Goal: Information Seeking & Learning: Learn about a topic

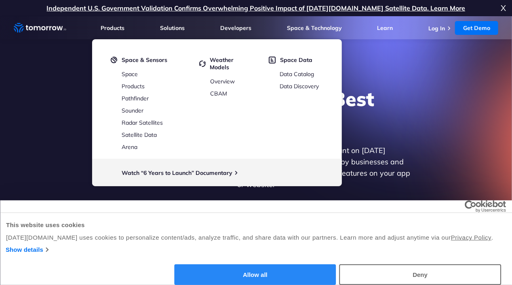
click at [336, 264] on button "Allow all" at bounding box center [255, 274] width 162 height 21
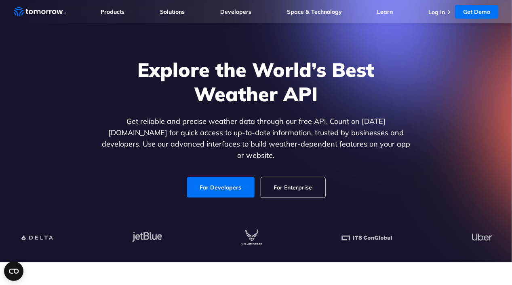
scroll to position [40, 0]
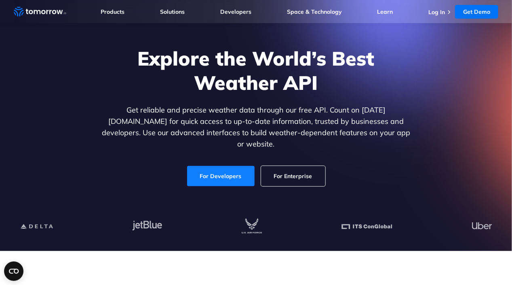
click at [230, 167] on link "For Developers" at bounding box center [221, 176] width 68 height 20
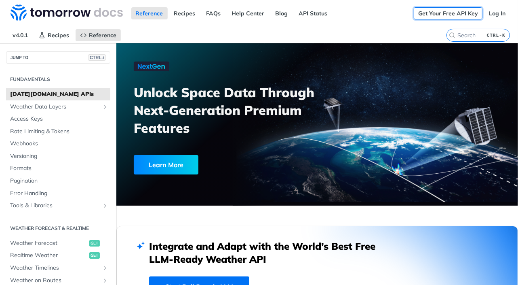
click at [440, 12] on link "Get Your Free API Key" at bounding box center [448, 13] width 69 height 12
click at [463, 17] on link "Get Your Free API Key" at bounding box center [448, 13] width 69 height 12
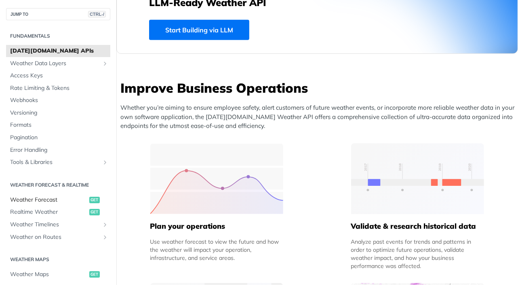
scroll to position [202, 0]
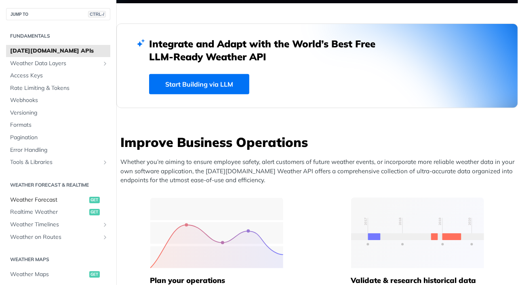
click at [55, 197] on span "Weather Forecast" at bounding box center [48, 200] width 77 height 8
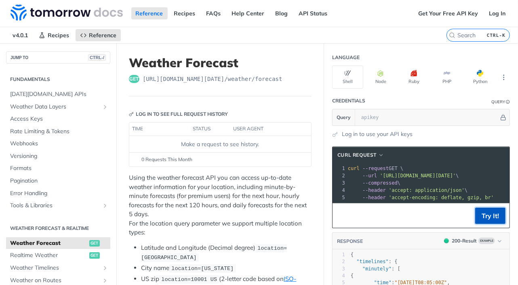
click at [486, 224] on button "Try It!" at bounding box center [491, 215] width 30 height 16
click at [370, 135] on link "Log in to use your API keys" at bounding box center [377, 134] width 71 height 8
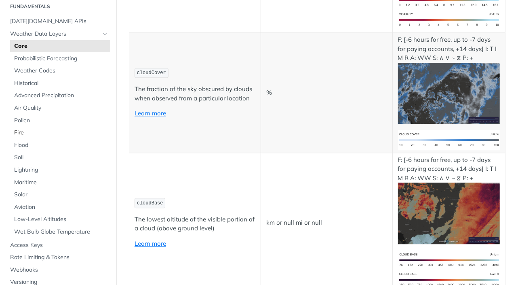
scroll to position [40, 0]
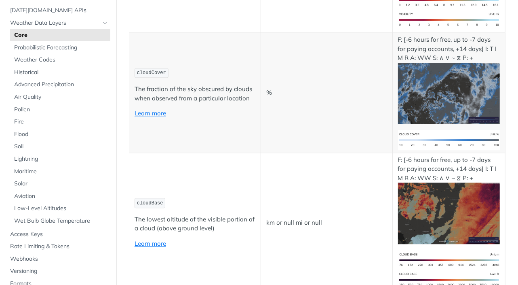
click at [28, 177] on ul "Core Probabilistic Forecasting Weather Codes Historical Advanced Precipitation …" at bounding box center [60, 128] width 100 height 198
click at [25, 182] on span "Solar" at bounding box center [61, 184] width 94 height 8
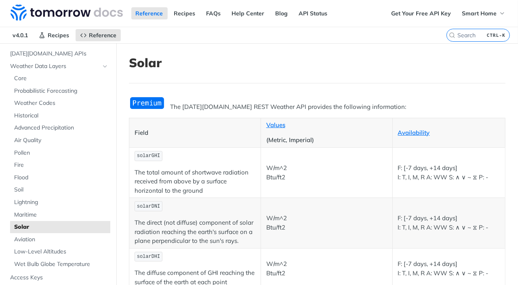
click at [148, 103] on img "Expand image" at bounding box center [147, 102] width 36 height 13
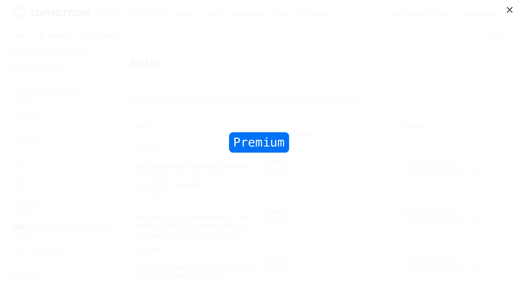
click at [338, 109] on span "Collapse image" at bounding box center [259, 142] width 518 height 285
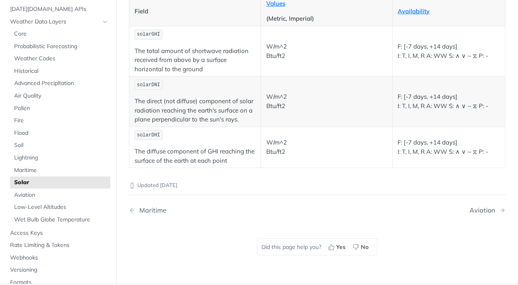
scroll to position [81, 0]
